Goal: Task Accomplishment & Management: Manage account settings

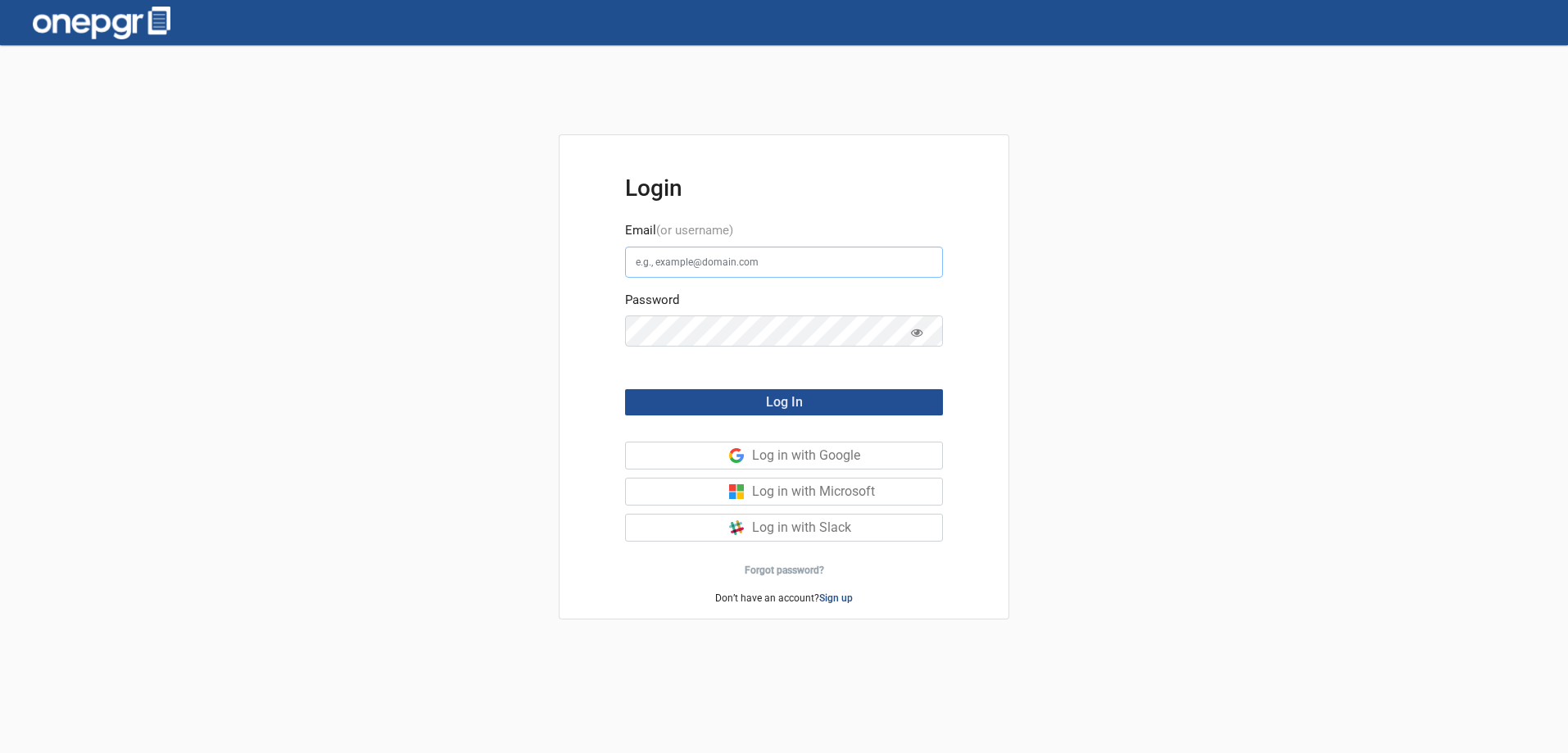
type input "[PERSON_NAME][EMAIL_ADDRESS][DOMAIN_NAME]"
click at [874, 401] on button "Log In" at bounding box center [784, 402] width 318 height 26
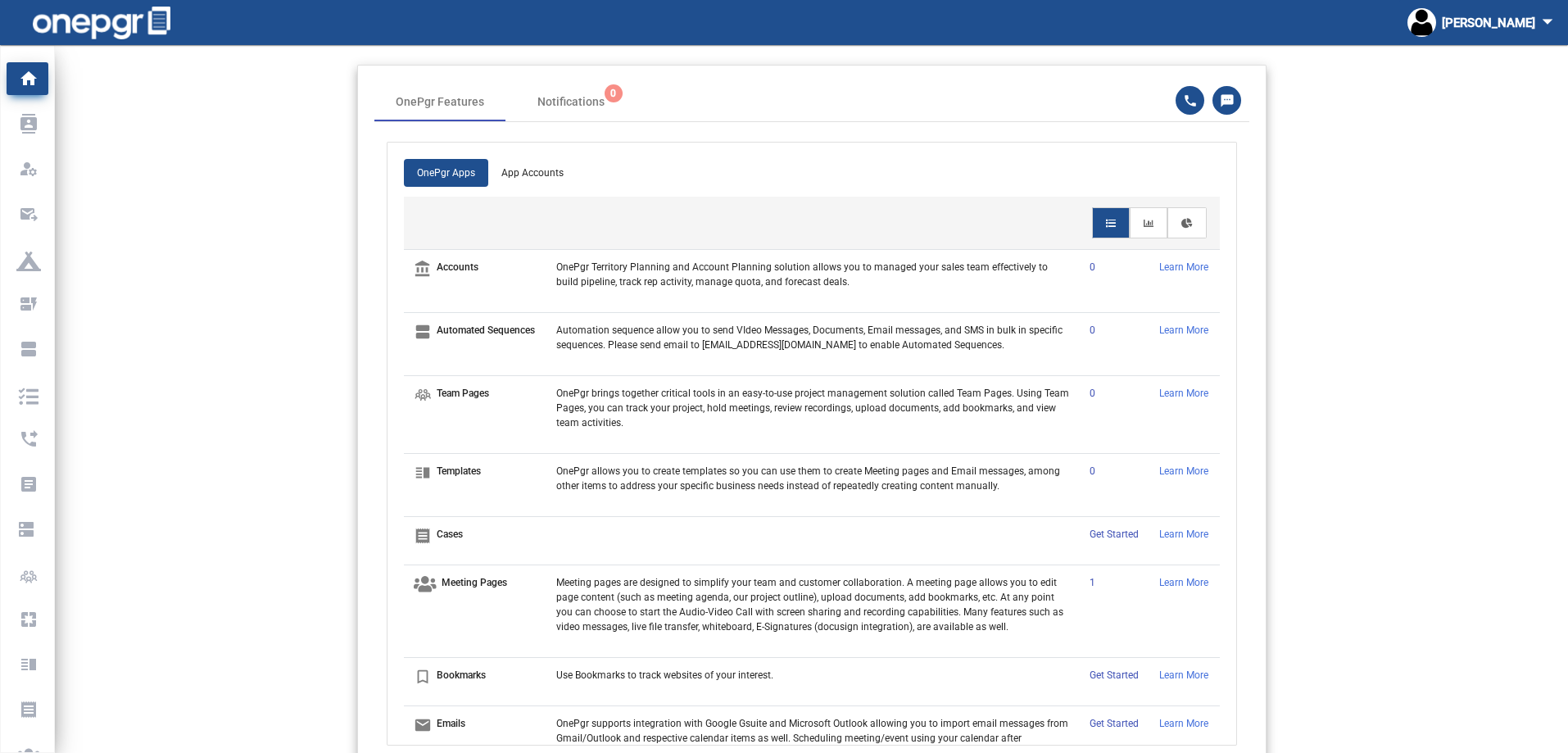
click at [288, 233] on app-home-header "OnePgr Features Notifications 0 OnePgr Apps App Accounts account_balance Accoun…" at bounding box center [811, 414] width 1513 height 698
click at [260, 303] on app-home-header "OnePgr Features Notifications 0 OnePgr Apps App Accounts account_balance Accoun…" at bounding box center [811, 414] width 1513 height 698
click at [245, 233] on app-home-header "OnePgr Features Notifications 0 OnePgr Apps App Accounts account_balance Accoun…" at bounding box center [811, 414] width 1513 height 698
click at [232, 178] on app-home-header "OnePgr Features Notifications 0 OnePgr Apps App Accounts account_balance Accoun…" at bounding box center [811, 414] width 1513 height 698
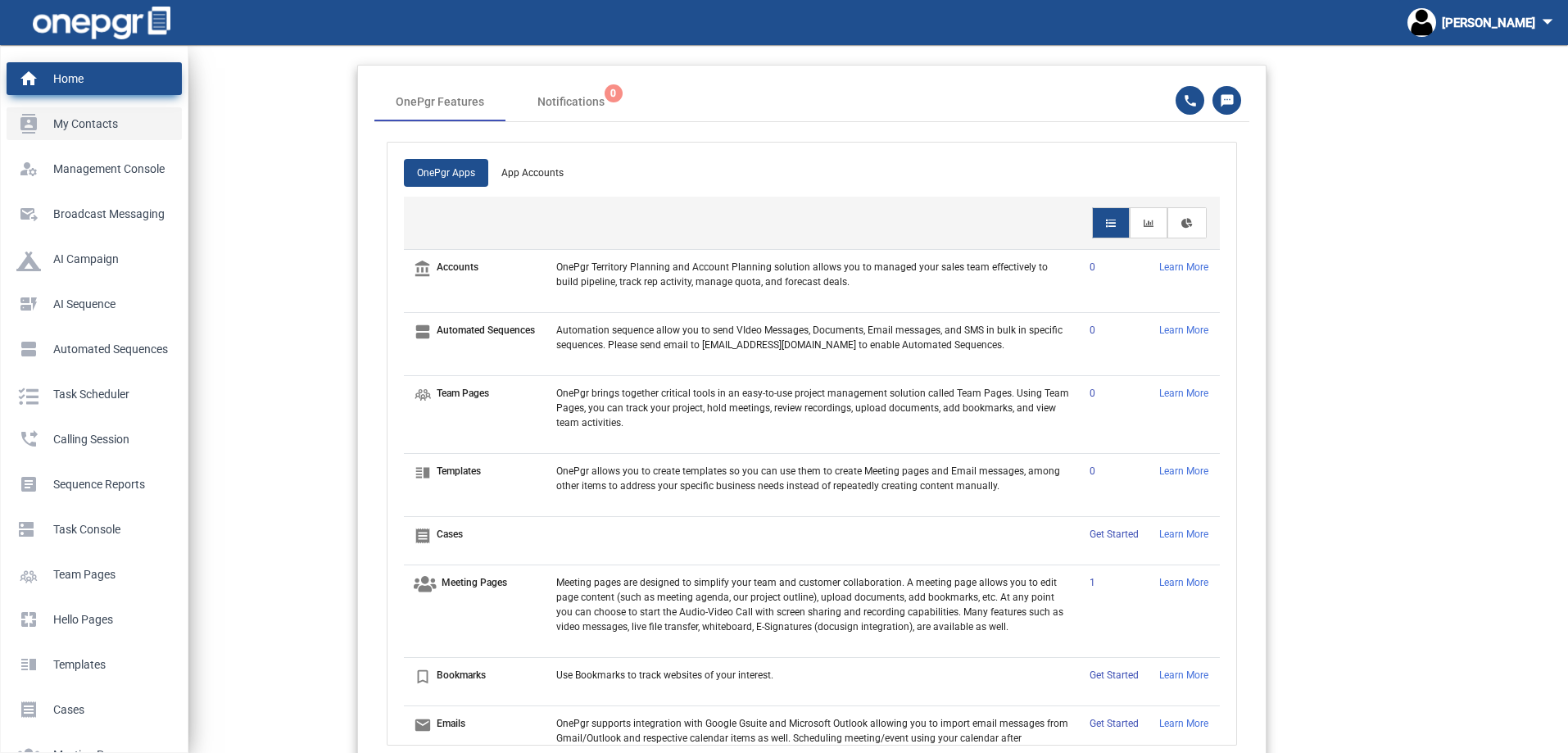
click at [35, 123] on p "My Contacts" at bounding box center [91, 123] width 149 height 24
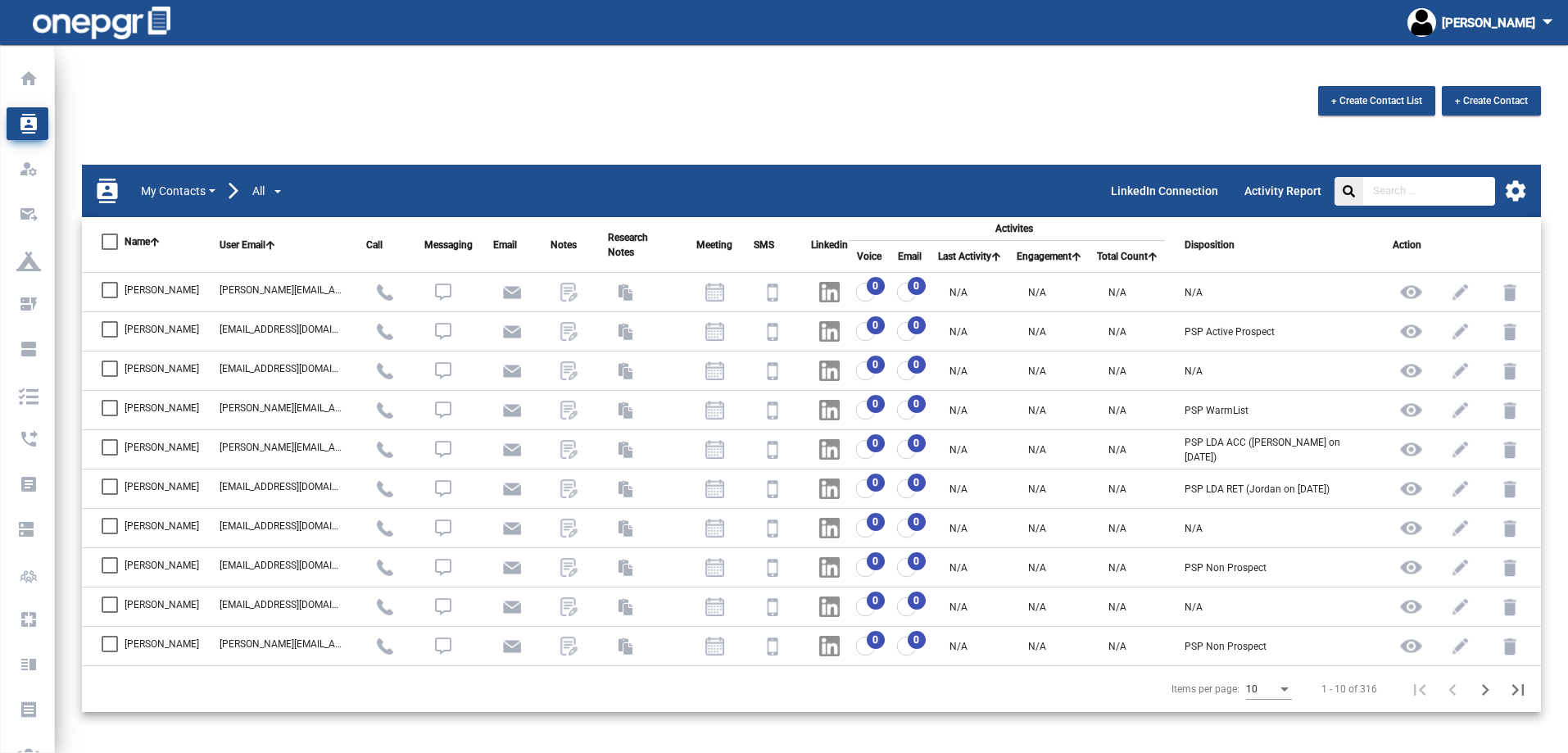
click at [988, 95] on div "+ Create Contact List + Create Contact" at bounding box center [811, 104] width 1483 height 38
click at [550, 88] on div "+ Create Contact List + Create Contact" at bounding box center [811, 104] width 1483 height 38
click at [1518, 30] on div "[PERSON_NAME] arrow_drop_down" at bounding box center [1484, 23] width 153 height 45
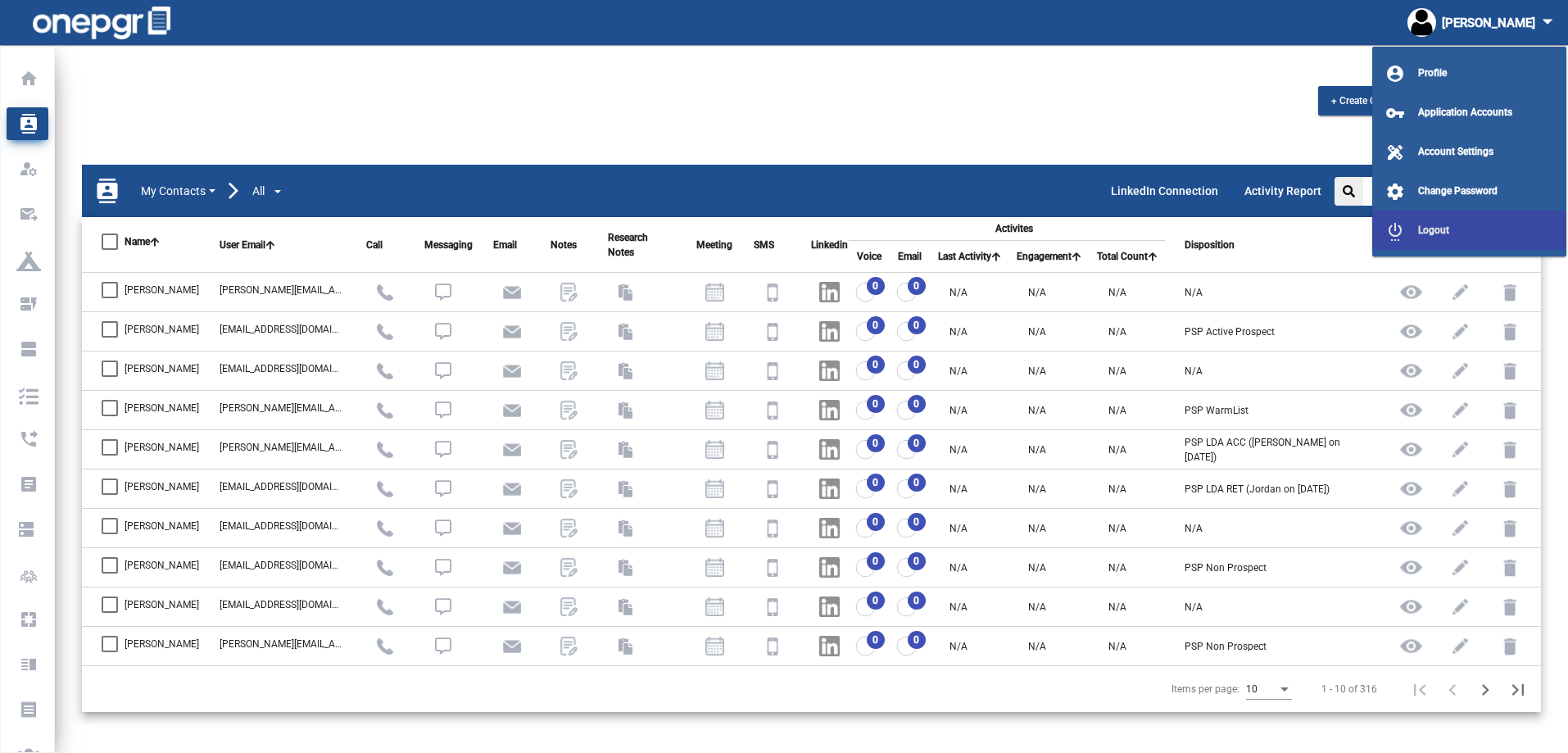
click at [1420, 229] on span "Logout" at bounding box center [1433, 230] width 31 height 12
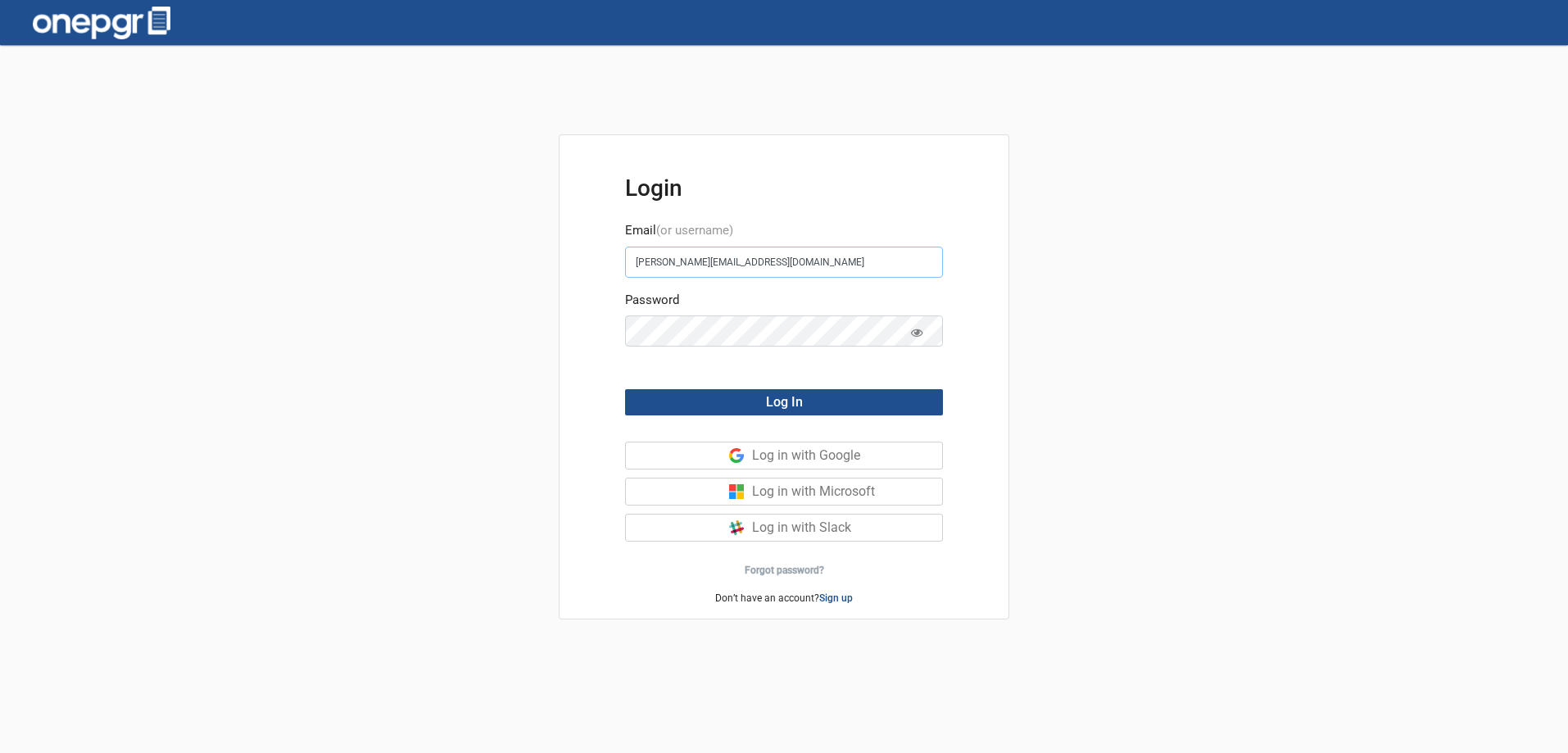
drag, startPoint x: 811, startPoint y: 269, endPoint x: 456, endPoint y: 250, distance: 355.5
click at [456, 250] on div "Login Email (or username) [PERSON_NAME][EMAIL_ADDRESS][DOMAIN_NAME] Password Lo…" at bounding box center [784, 399] width 1568 height 708
paste input "[PERSON_NAME]"
type input "[PERSON_NAME][EMAIL_ADDRESS][DOMAIN_NAME]"
click at [474, 312] on div "Login Email (or username) [PERSON_NAME][EMAIL_ADDRESS][DOMAIN_NAME] Password Lo…" at bounding box center [784, 399] width 1568 height 708
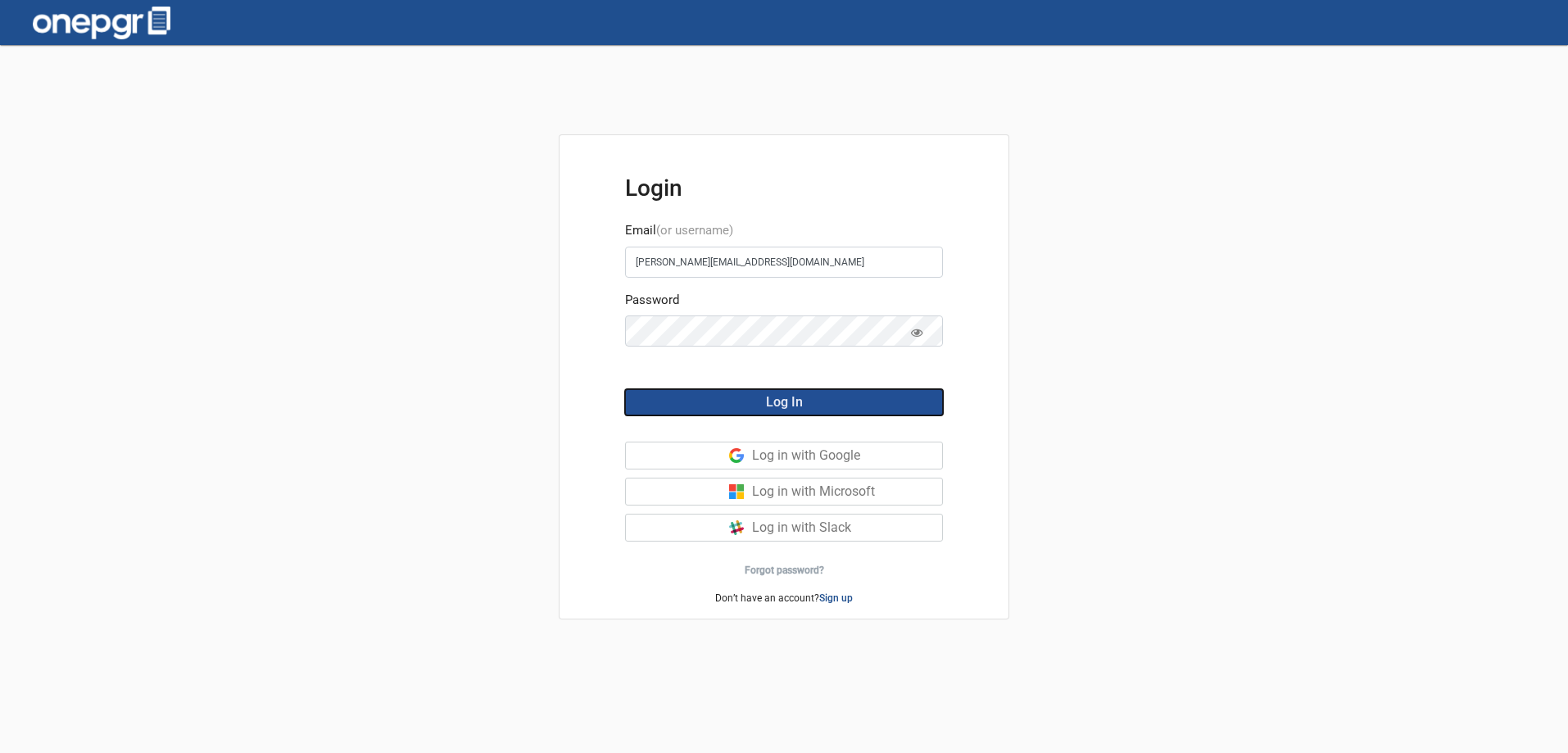
click at [924, 405] on button "Log In" at bounding box center [784, 402] width 318 height 26
